Goal: Find specific page/section: Find specific page/section

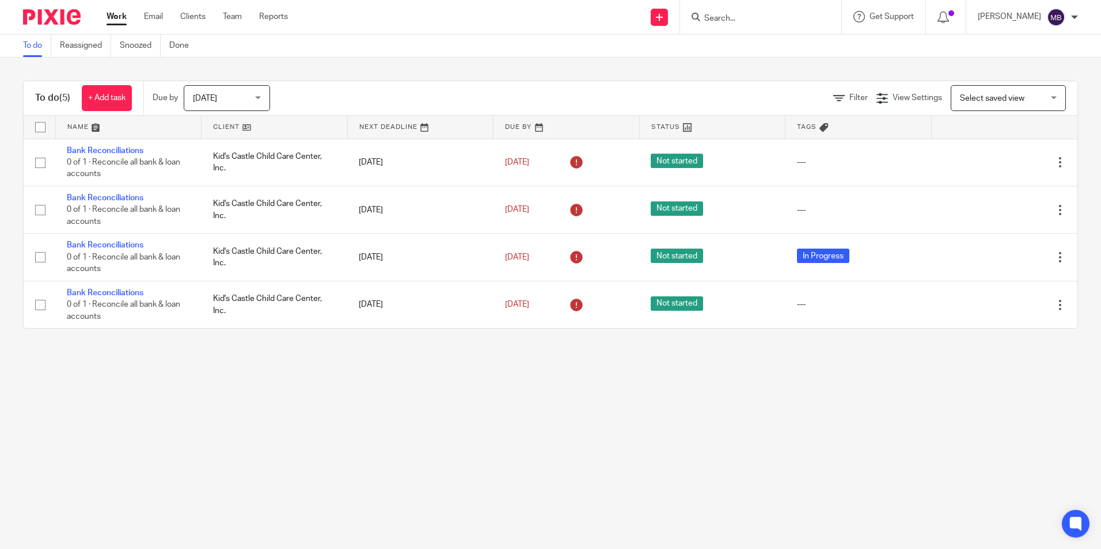
click at [721, 14] on input "Search" at bounding box center [755, 19] width 104 height 10
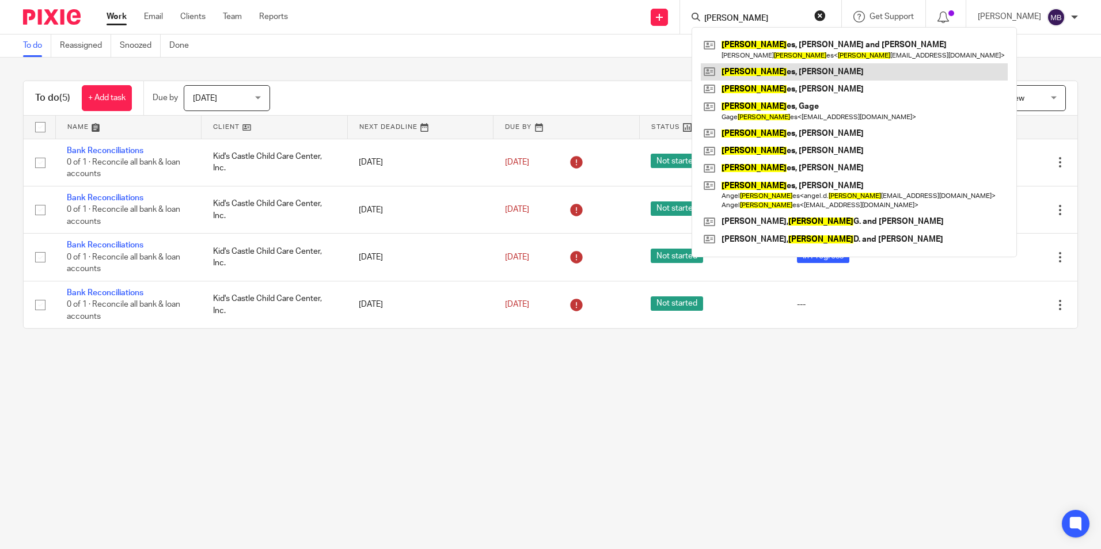
type input "jon"
click at [764, 70] on link at bounding box center [853, 71] width 307 height 17
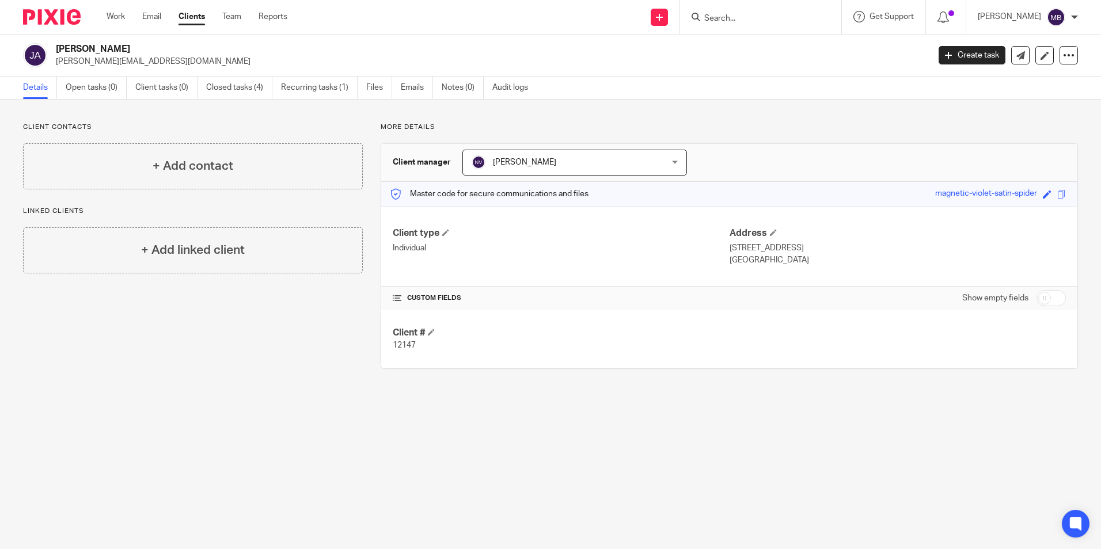
click at [730, 17] on input "Search" at bounding box center [755, 19] width 104 height 10
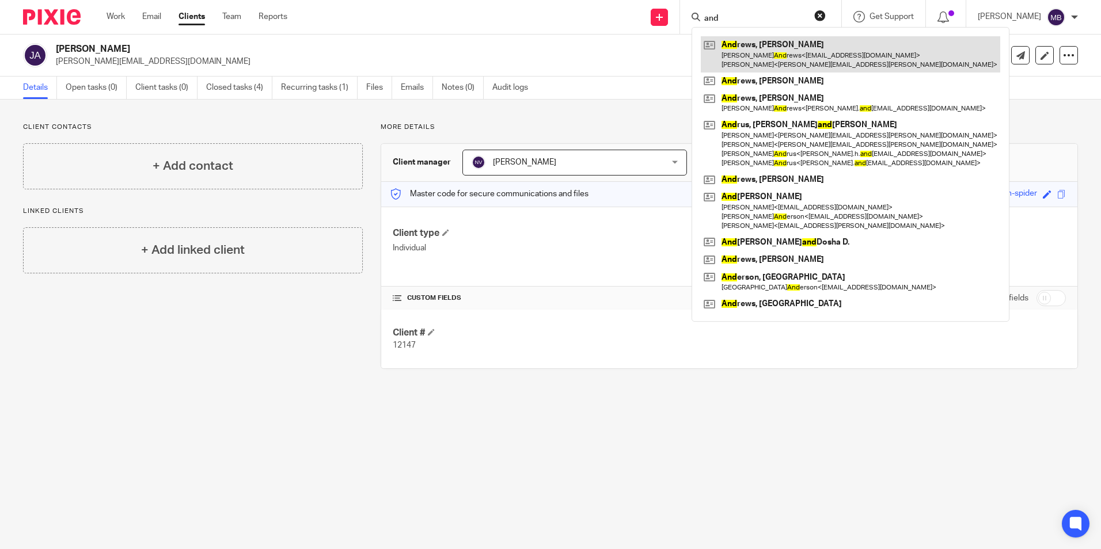
type input "and"
click at [782, 51] on link at bounding box center [849, 54] width 299 height 36
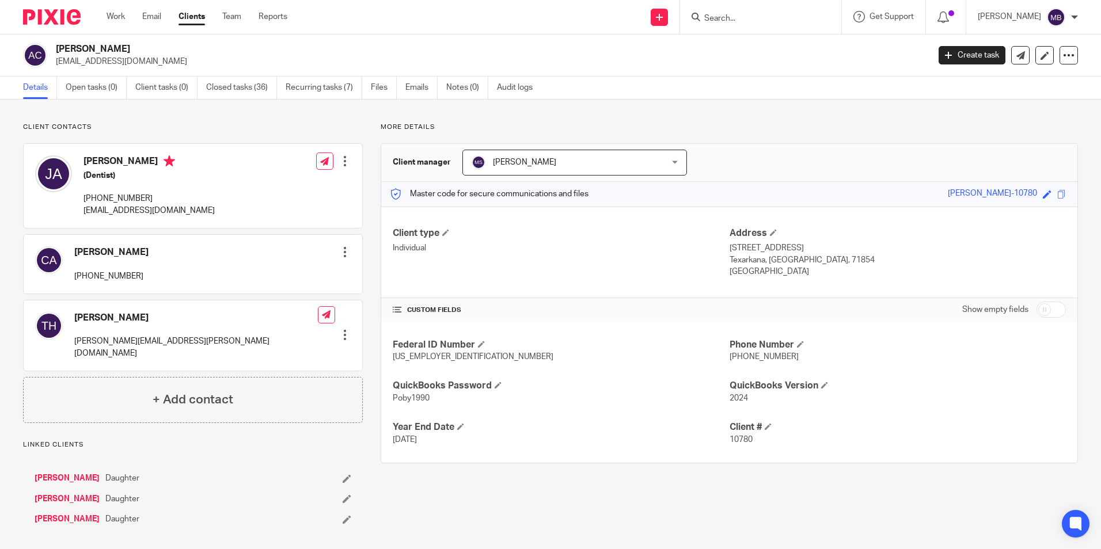
click at [727, 16] on input "Search" at bounding box center [755, 19] width 104 height 10
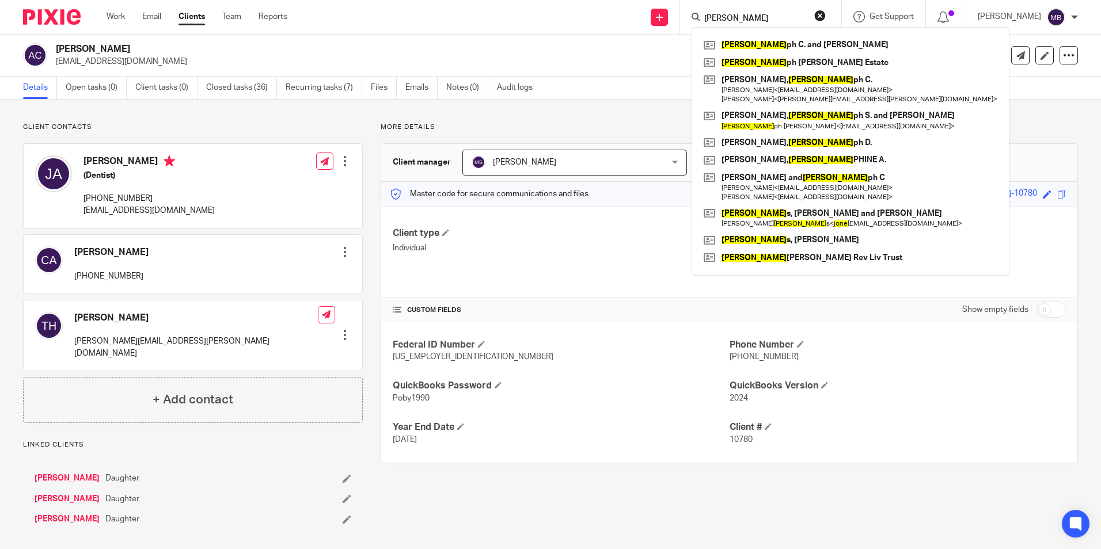
type input "jose"
drag, startPoint x: 759, startPoint y: 13, endPoint x: 691, endPoint y: 20, distance: 67.8
click at [691, 20] on div "Send new email Create task Add client jose Jose ph C. and Catherine M. Andrews …" at bounding box center [702, 17] width 796 height 34
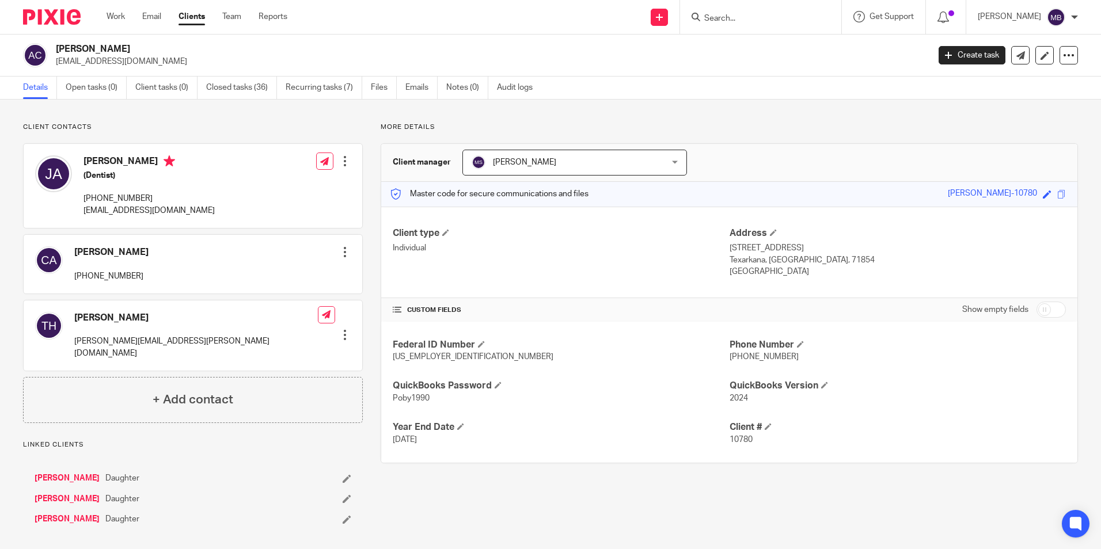
click at [722, 18] on input "Search" at bounding box center [755, 19] width 104 height 10
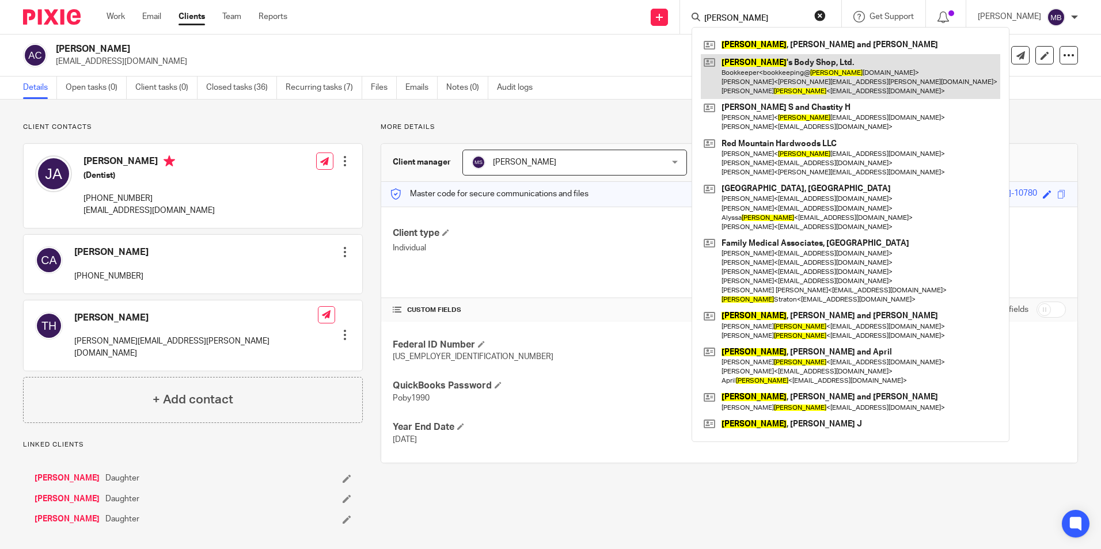
type input "haley"
click at [768, 77] on link at bounding box center [849, 76] width 299 height 45
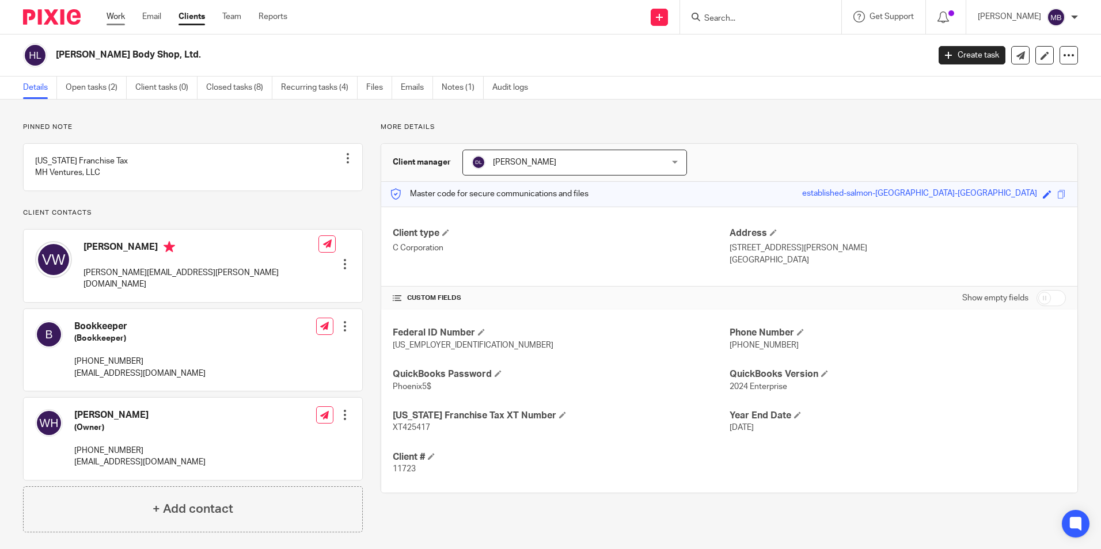
click at [117, 14] on link "Work" at bounding box center [115, 17] width 18 height 12
